Goal: Information Seeking & Learning: Find specific page/section

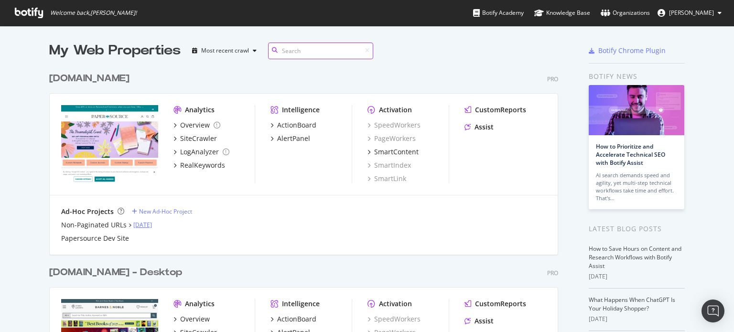
scroll to position [162, 0]
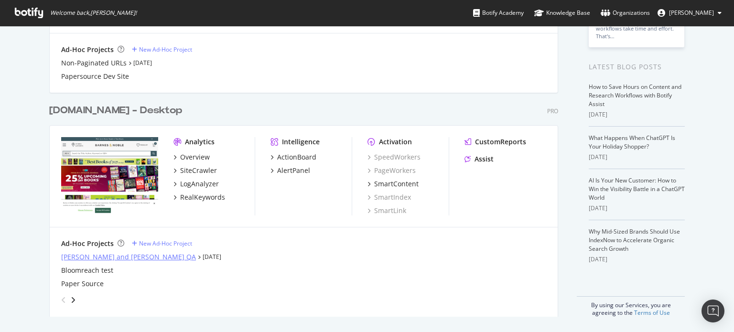
click at [109, 257] on div "[PERSON_NAME] and [PERSON_NAME] QA" at bounding box center [128, 257] width 135 height 10
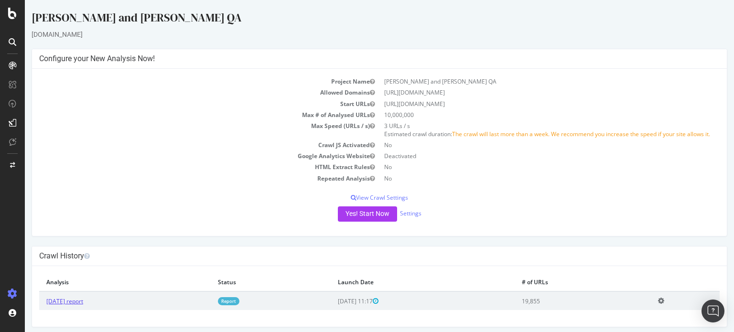
click at [81, 305] on link "[DATE] report" at bounding box center [64, 301] width 37 height 8
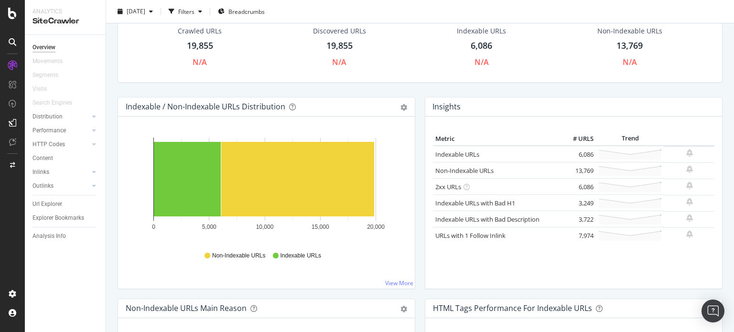
scroll to position [42, 0]
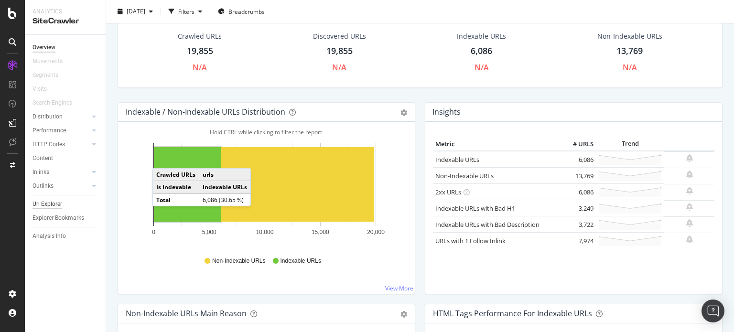
click at [42, 208] on div "Url Explorer" at bounding box center [47, 204] width 30 height 10
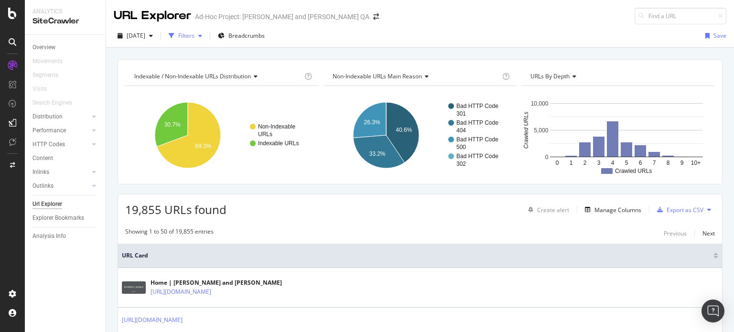
click at [206, 38] on div "Filters" at bounding box center [185, 36] width 41 height 14
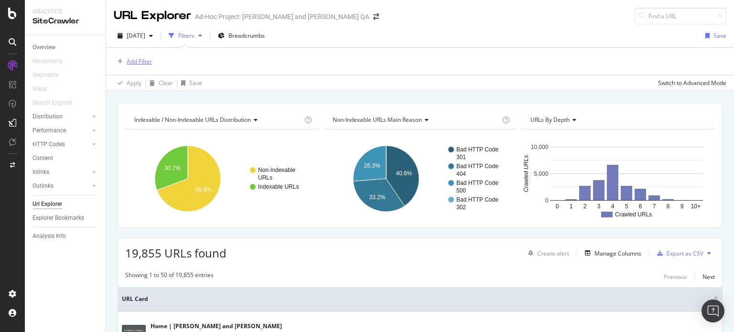
click at [149, 61] on div "Add Filter" at bounding box center [139, 61] width 25 height 8
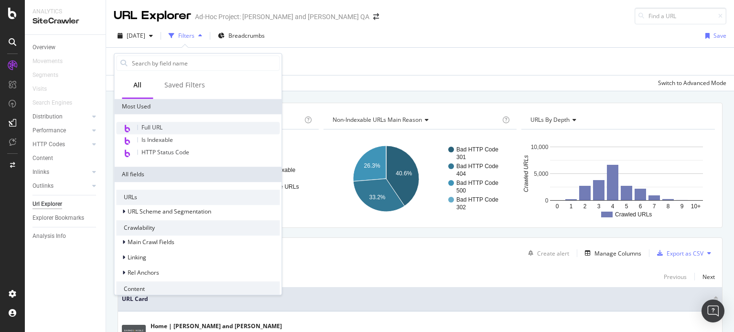
click at [181, 124] on div "Full URL" at bounding box center [197, 128] width 163 height 12
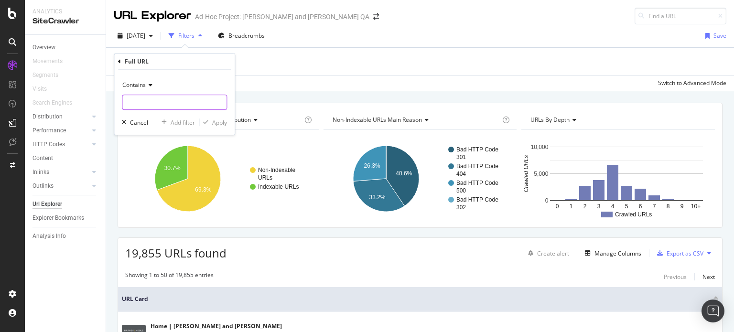
click at [184, 99] on input "text" at bounding box center [174, 102] width 104 height 15
type input "[DEMOGRAPHIC_DATA]"
click at [220, 123] on div "Apply" at bounding box center [219, 122] width 15 height 8
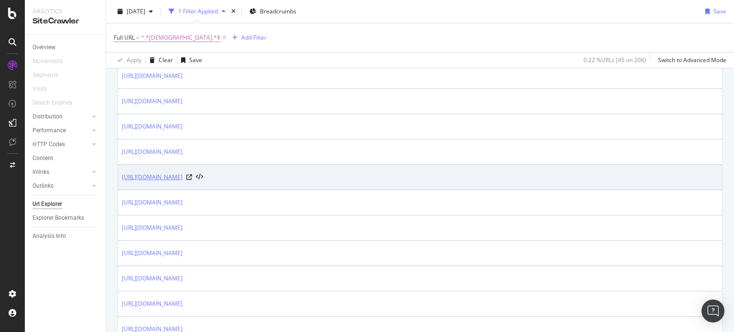
scroll to position [143, 0]
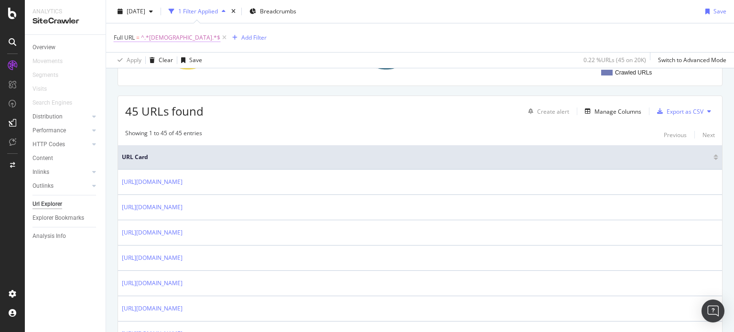
click at [156, 34] on span "^.*[DEMOGRAPHIC_DATA].*$" at bounding box center [180, 37] width 79 height 13
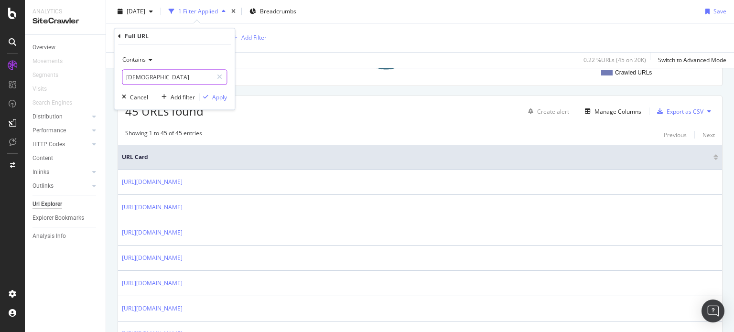
click at [168, 77] on input "[DEMOGRAPHIC_DATA]" at bounding box center [167, 77] width 90 height 15
type input "-"
type input "african-fiction-literature"
click at [219, 101] on button "Apply" at bounding box center [213, 98] width 28 height 10
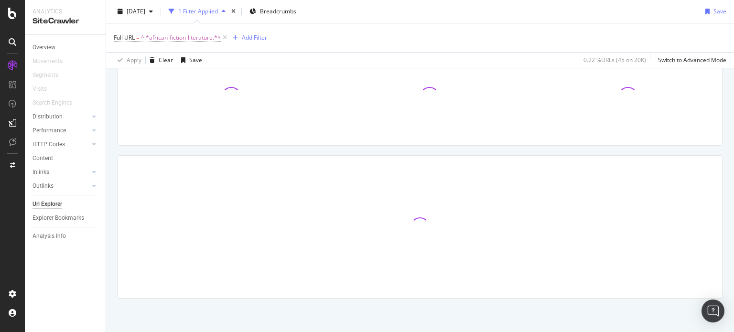
scroll to position [83, 0]
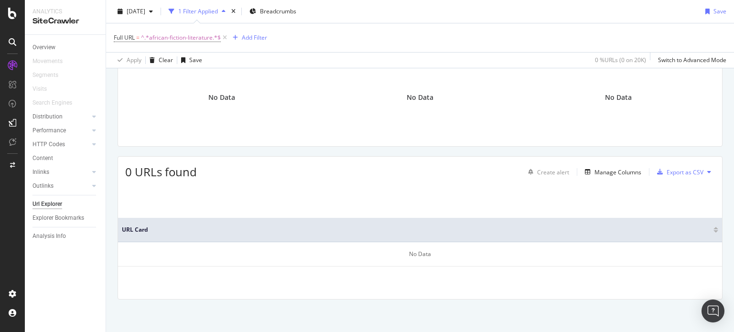
click at [224, 36] on icon at bounding box center [225, 38] width 8 height 10
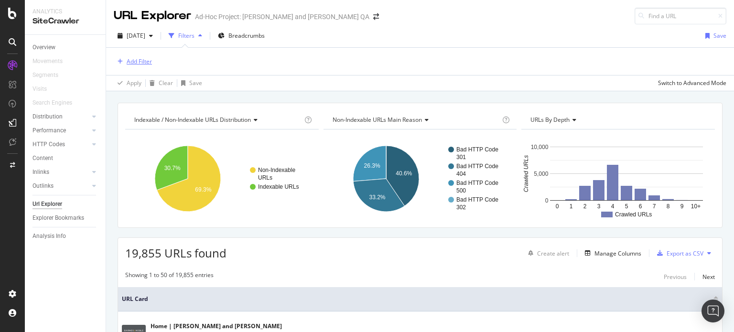
click at [141, 61] on div "Add Filter" at bounding box center [139, 61] width 25 height 8
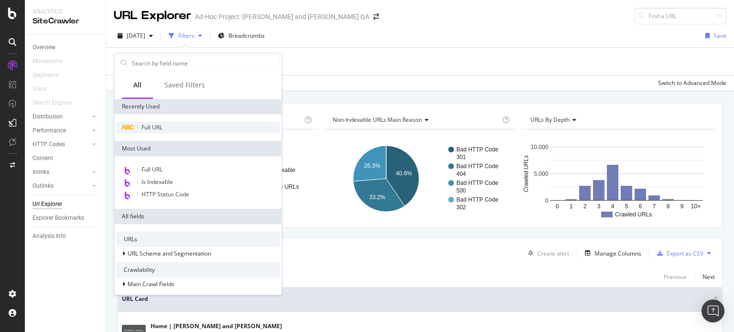
click at [180, 124] on div "Full URL" at bounding box center [197, 127] width 163 height 11
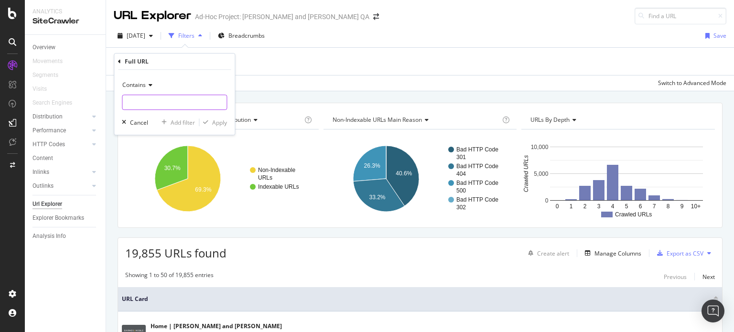
click at [168, 100] on input "text" at bounding box center [174, 102] width 104 height 15
paste input "/books/cookbooks-food-wine/desserts"
type input "/books/cookbooks-food-wine/desserts"
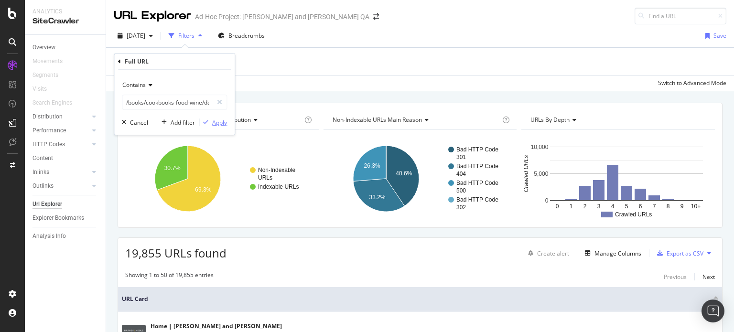
click at [218, 122] on div "Apply" at bounding box center [219, 122] width 15 height 8
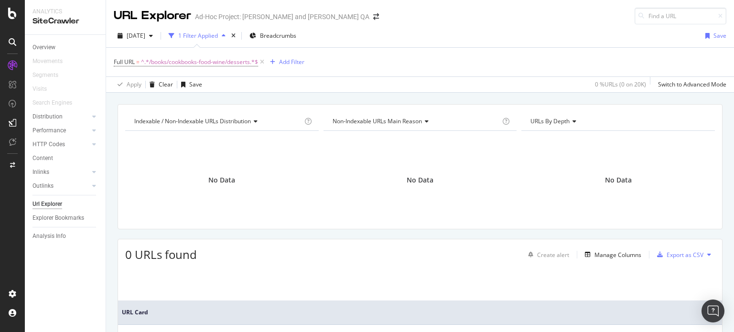
drag, startPoint x: 230, startPoint y: 64, endPoint x: 244, endPoint y: 120, distance: 57.1
click at [230, 64] on span "^.*/books/cookbooks-food-wine/desserts.*$" at bounding box center [199, 61] width 117 height 13
click at [218, 101] on icon at bounding box center [219, 101] width 5 height 7
click at [162, 97] on input "text" at bounding box center [174, 101] width 104 height 15
click at [138, 100] on input "litereary-biography" at bounding box center [167, 101] width 90 height 15
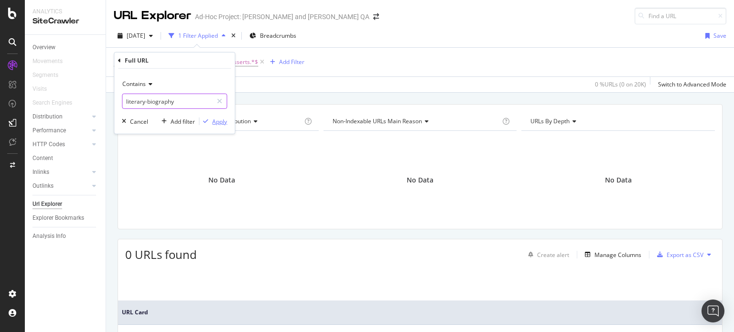
type input "literary-biography"
click at [220, 118] on div "Apply" at bounding box center [219, 121] width 15 height 8
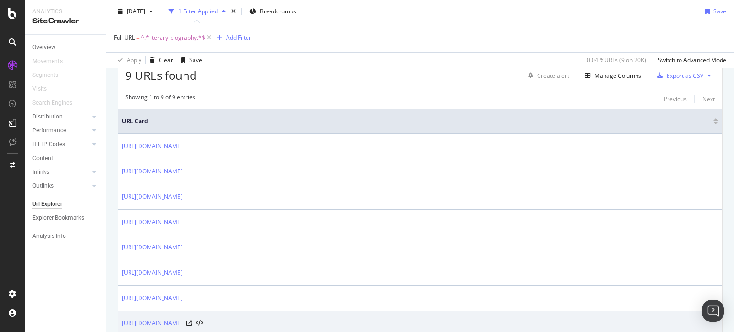
scroll to position [179, 0]
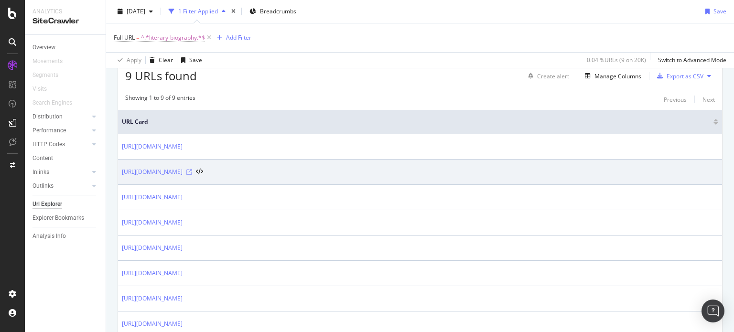
click at [192, 170] on icon at bounding box center [189, 172] width 6 height 6
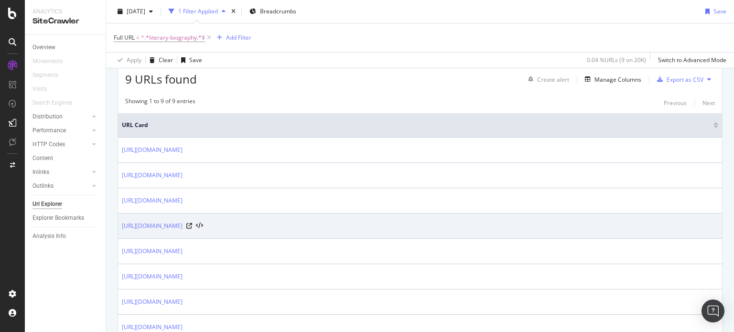
scroll to position [175, 0]
